Goal: Transaction & Acquisition: Subscribe to service/newsletter

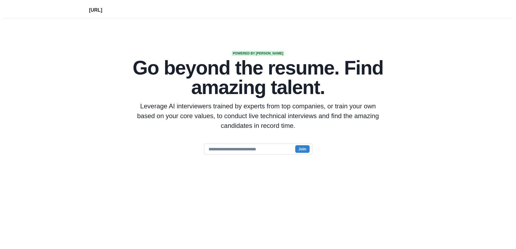
click at [255, 153] on input "email" at bounding box center [258, 149] width 108 height 11
click at [248, 71] on h1 "Go beyond the resume. Find amazing talent." at bounding box center [258, 77] width 260 height 39
click at [99, 11] on p "[URL]" at bounding box center [95, 8] width 13 height 9
click at [91, 7] on p "[URL]" at bounding box center [95, 8] width 13 height 9
drag, startPoint x: 292, startPoint y: 152, endPoint x: 296, endPoint y: 151, distance: 3.9
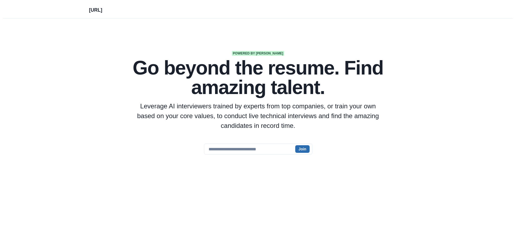
click at [295, 151] on div "Join" at bounding box center [258, 149] width 108 height 11
click at [300, 148] on button "Join" at bounding box center [302, 149] width 14 height 8
click at [244, 149] on input "email" at bounding box center [258, 149] width 108 height 11
